Goal: Task Accomplishment & Management: Complete application form

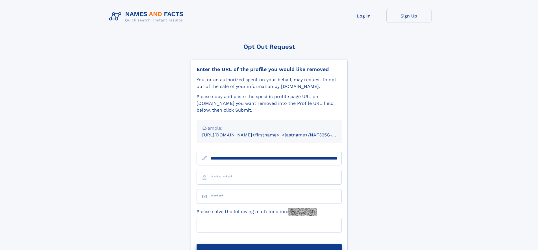
scroll to position [0, 69]
type input "**********"
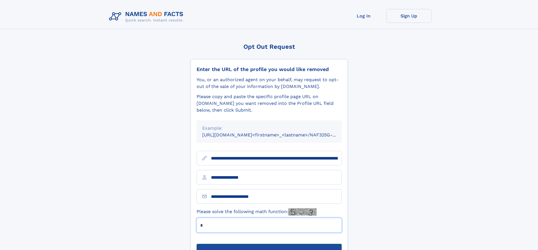
type input "*"
click at [269, 244] on button "Submit Opt Out Request" at bounding box center [268, 253] width 145 height 18
